Goal: Find specific page/section: Find specific page/section

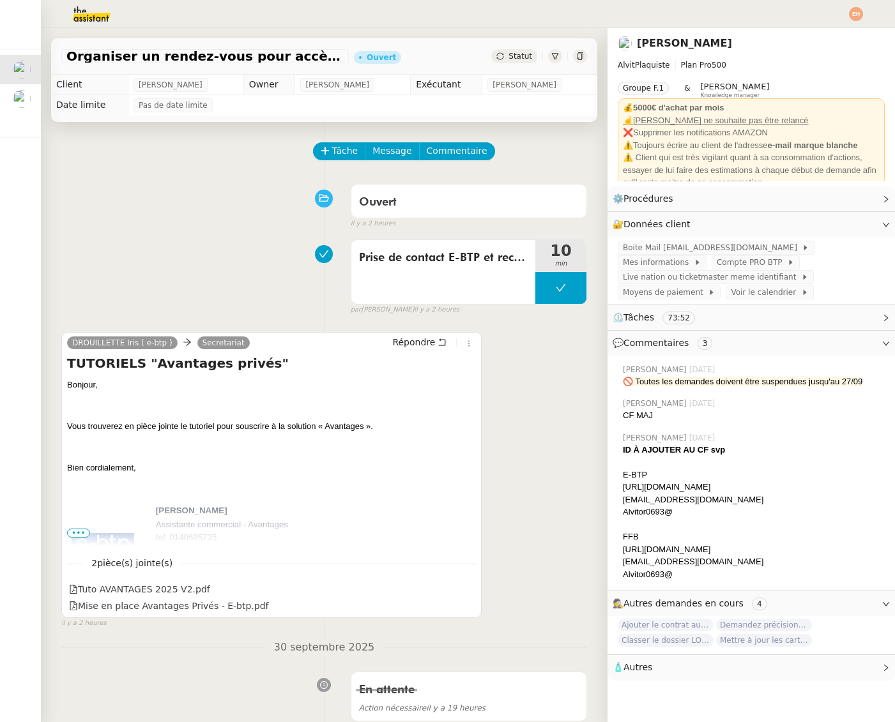
scroll to position [0, 5]
click at [89, 15] on img at bounding box center [81, 14] width 99 height 28
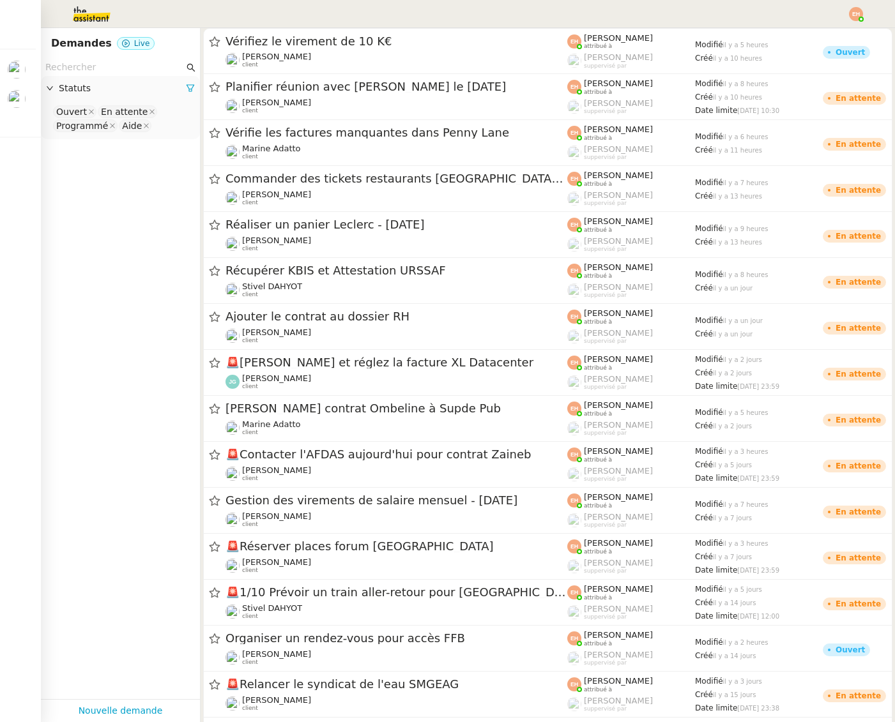
click at [89, 15] on img at bounding box center [81, 14] width 99 height 28
click at [854, 12] on img at bounding box center [856, 14] width 14 height 14
click at [837, 36] on li "Suivi" at bounding box center [821, 36] width 83 height 18
